Goal: Transaction & Acquisition: Purchase product/service

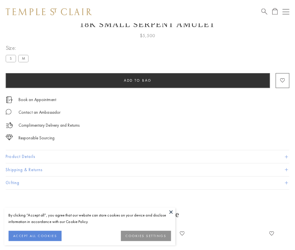
scroll to position [22, 0]
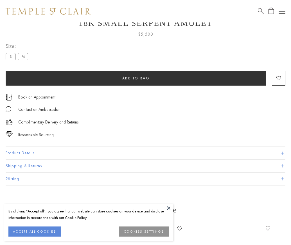
click at [136, 78] on span "Add to bag" at bounding box center [136, 78] width 28 height 5
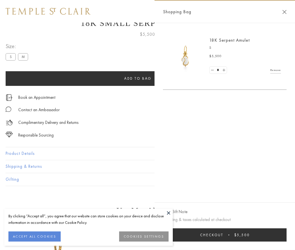
click at [226, 234] on button "Checkout $5,500" at bounding box center [225, 234] width 124 height 13
